Goal: Transaction & Acquisition: Purchase product/service

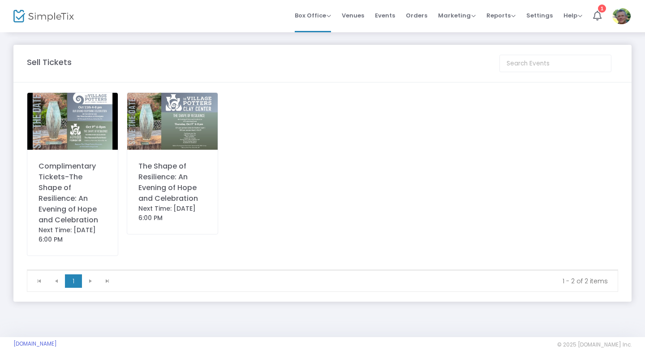
click at [69, 207] on div "Complimentary Tickets-The Shape of Resilience: An Evening of Hope and Celebrati…" at bounding box center [73, 193] width 68 height 65
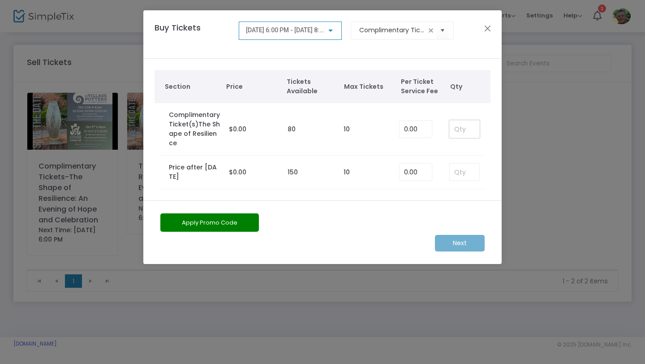
click at [459, 130] on input at bounding box center [465, 129] width 30 height 17
type input "2"
click at [463, 244] on m-button "Next" at bounding box center [460, 243] width 50 height 17
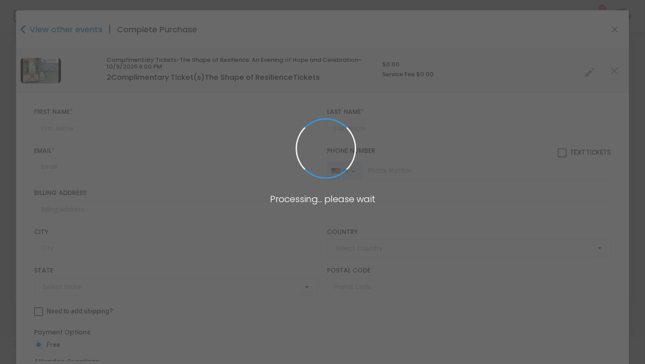
type input "[GEOGRAPHIC_DATA]"
type input "[US_STATE]"
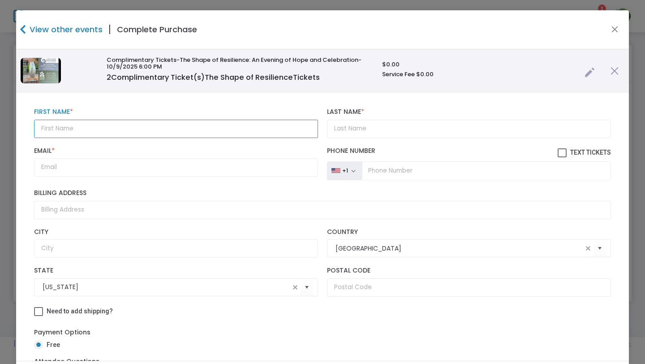
click at [104, 129] on input "text" at bounding box center [176, 129] width 284 height 18
type input "[PERSON_NAME]"
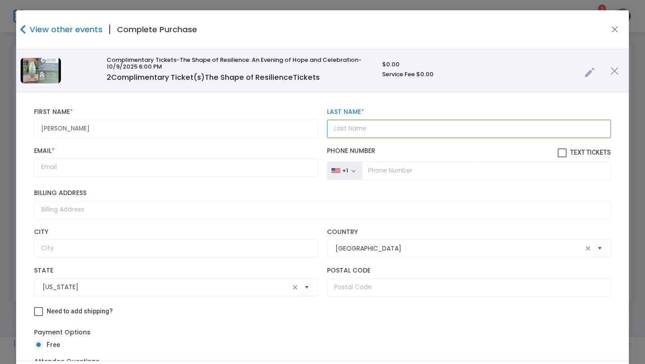
click at [327, 129] on input "Last Name *" at bounding box center [469, 129] width 284 height 18
type input "[PERSON_NAME]"
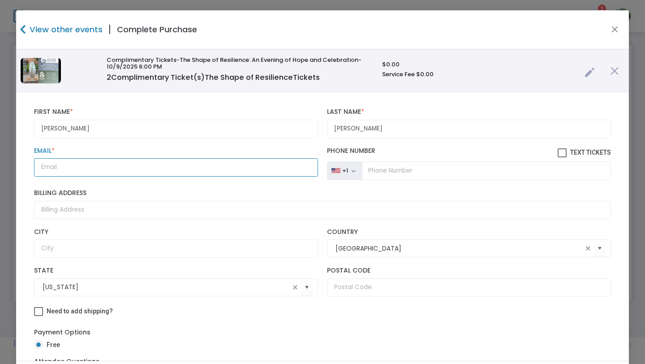
click at [117, 169] on input "Email *" at bounding box center [176, 167] width 284 height 18
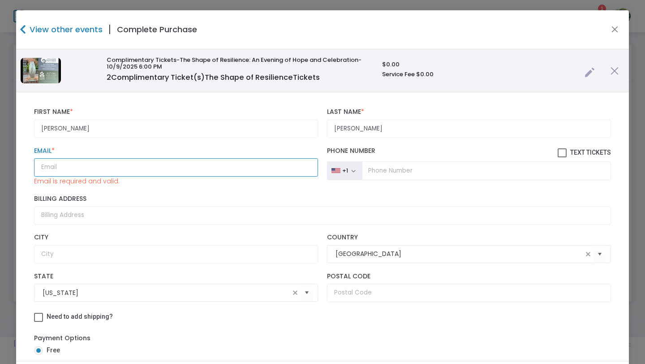
click at [94, 173] on input "Email *" at bounding box center [176, 167] width 284 height 18
paste input "[EMAIL_ADDRESS][DOMAIN_NAME]"
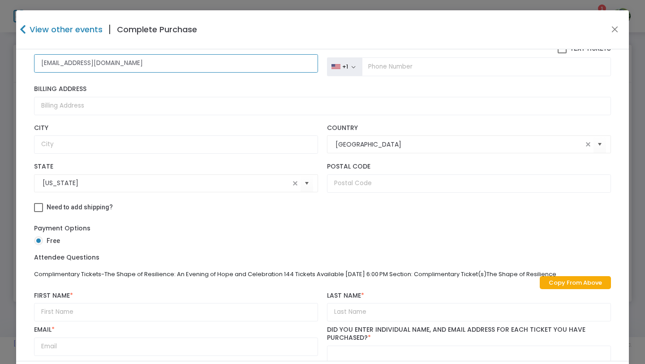
scroll to position [117, 0]
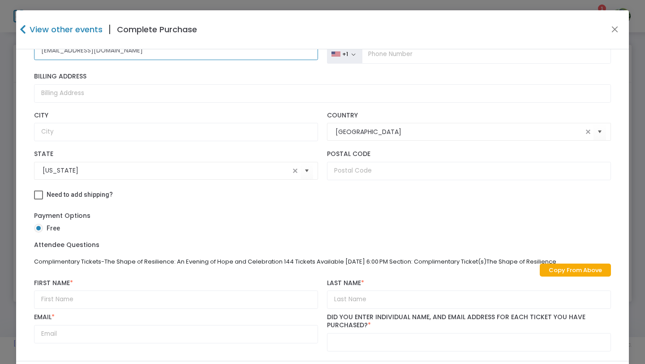
type input "[EMAIL_ADDRESS][DOMAIN_NAME]"
click at [556, 271] on link "Copy From Above" at bounding box center [575, 270] width 71 height 13
type input "[PERSON_NAME]"
type input "[EMAIL_ADDRESS][DOMAIN_NAME]"
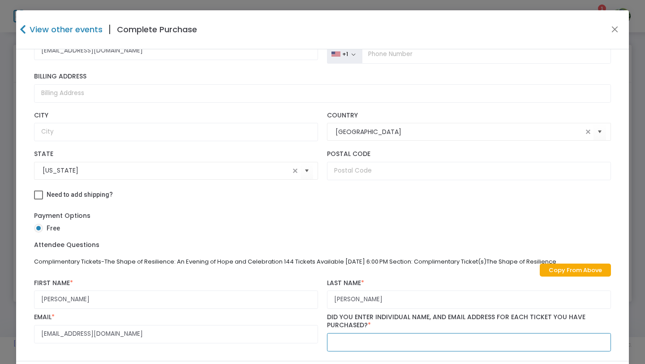
click at [381, 343] on input "text" at bounding box center [469, 342] width 284 height 18
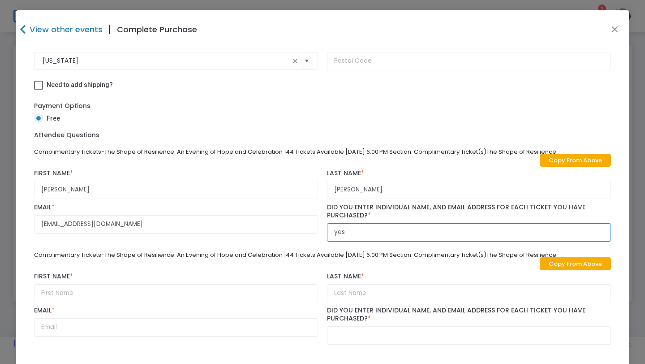
type input "yes"
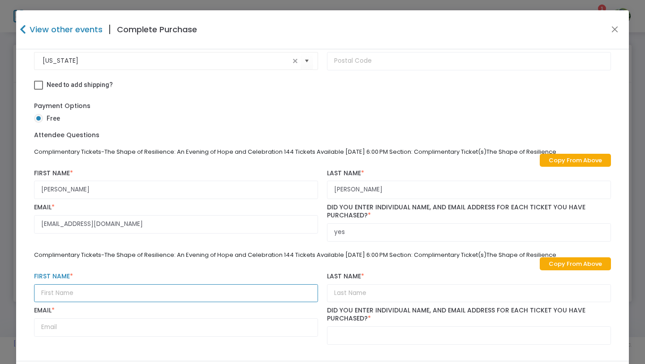
click at [231, 293] on input "text" at bounding box center [176, 293] width 284 height 18
type input "[PERSON_NAME]"
click at [340, 296] on input "text" at bounding box center [469, 293] width 284 height 18
type input "[PERSON_NAME]"
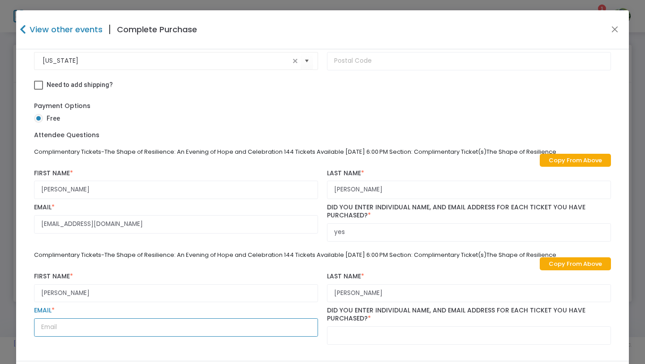
click at [95, 327] on input "text" at bounding box center [176, 327] width 284 height 18
paste input "[EMAIL_ADDRESS][DOMAIN_NAME]"
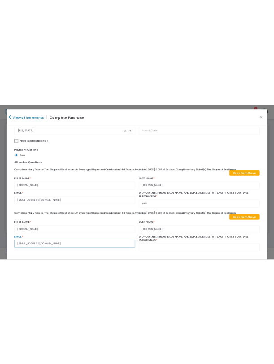
scroll to position [51, 0]
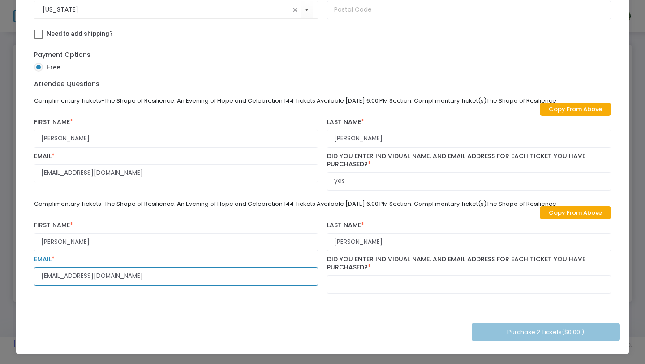
type input "[EMAIL_ADDRESS][DOMAIN_NAME]"
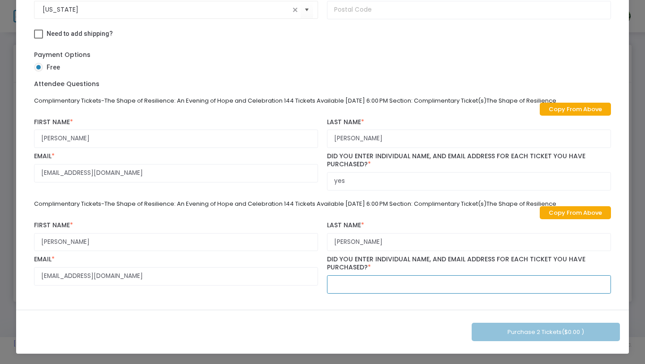
click at [346, 285] on input "text" at bounding box center [469, 284] width 284 height 18
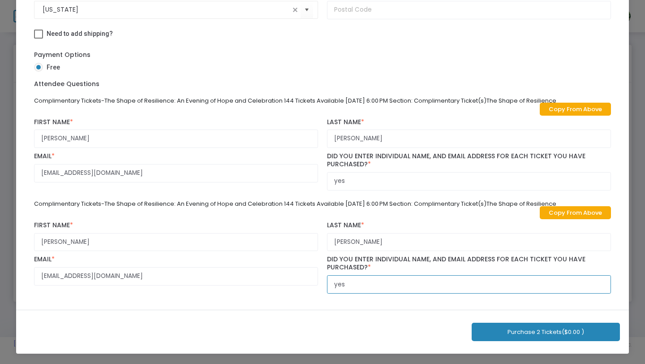
type input "yes"
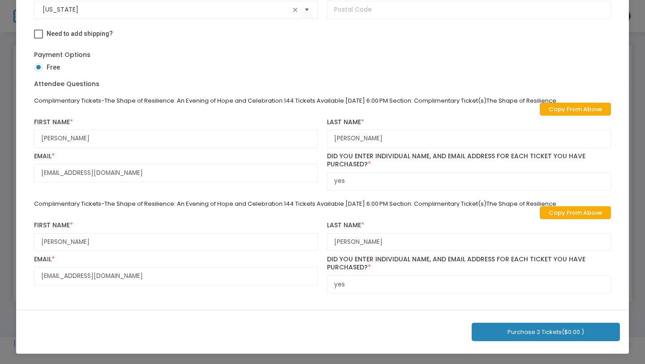
click at [512, 335] on button "Purchase 2 Tickets ($0.00 )" at bounding box center [546, 332] width 148 height 18
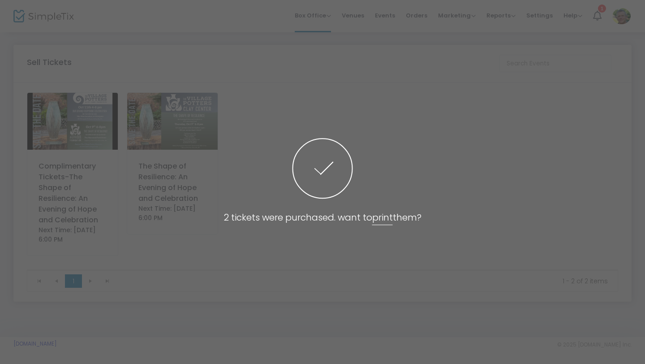
click at [376, 107] on span at bounding box center [322, 182] width 645 height 364
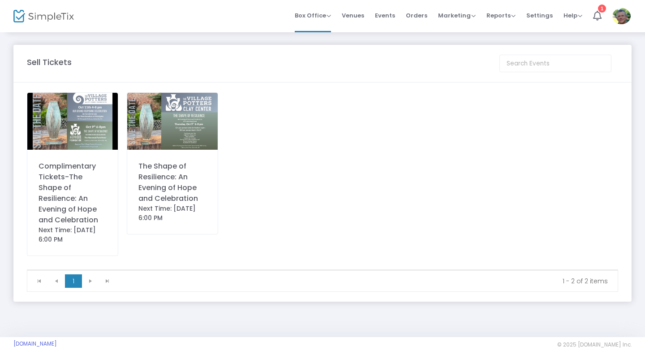
click at [65, 198] on div "Complimentary Tickets-The Shape of Resilience: An Evening of Hope and Celebrati…" at bounding box center [73, 193] width 68 height 65
